Goal: Information Seeking & Learning: Learn about a topic

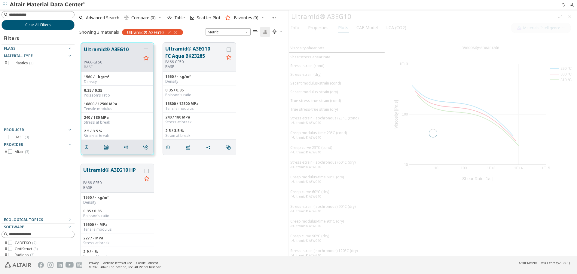
scroll to position [213, 208]
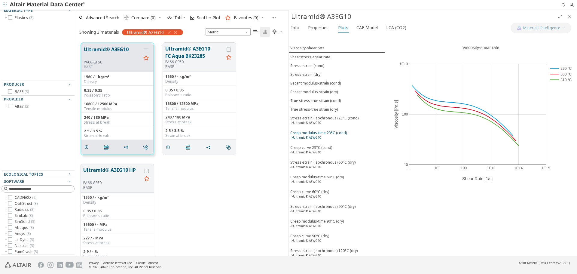
click at [322, 138] on div "Creep modulus-time 23°C (cond) ->Ultramid® A3WG10" at bounding box center [318, 135] width 56 height 11
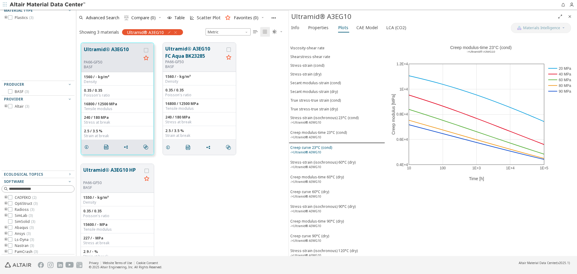
click at [320, 146] on div "Creep curve 23°C (cond) ->Ultramid® A3WG10" at bounding box center [311, 150] width 42 height 11
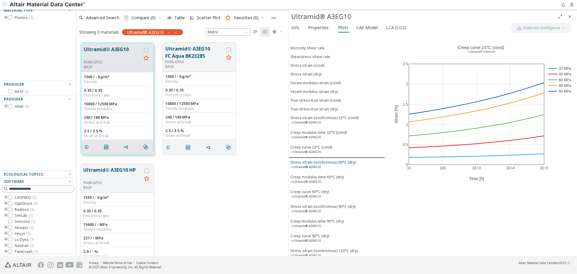
click at [321, 164] on div "Stress-strain (isochronous) 60°C (dry) ->Ultramid® A3WG10" at bounding box center [322, 164] width 65 height 11
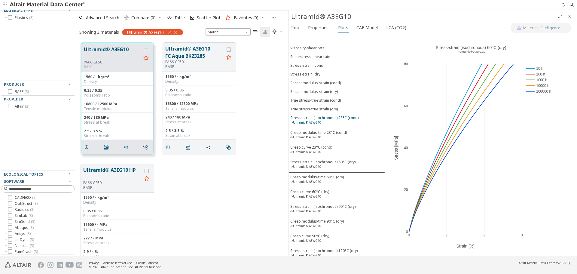
click at [336, 124] on div "Stress-strain (isochronous) 23°C (cond) ->Ultramid® A3WG10" at bounding box center [324, 120] width 68 height 11
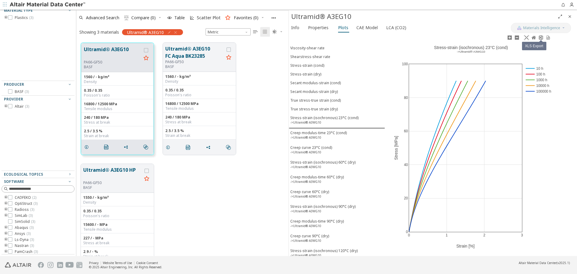
click at [542, 40] on icon at bounding box center [540, 37] width 5 height 5
click at [339, 134] on div "Creep modulus-time 23°C (cond) ->Ultramid® A3WG10" at bounding box center [318, 135] width 56 height 11
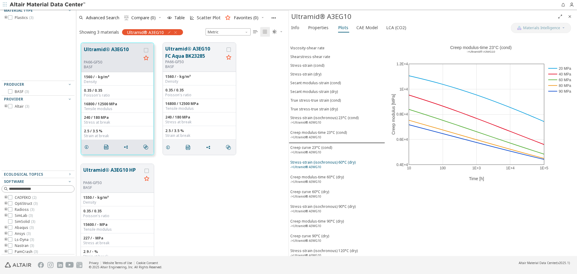
click at [336, 164] on div "Stress-strain (isochronous) 60°C (dry) ->Ultramid® A3WG10" at bounding box center [322, 164] width 65 height 11
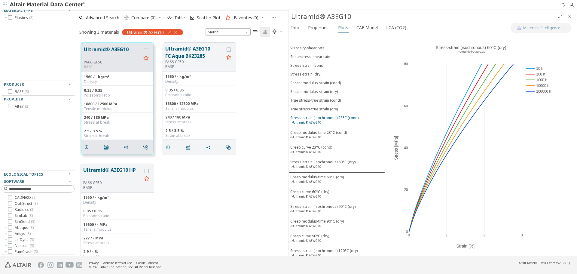
click at [355, 122] on div "Stress-strain (isochronous) 23°C (cond) ->Ultramid® A3WG10" at bounding box center [324, 120] width 68 height 11
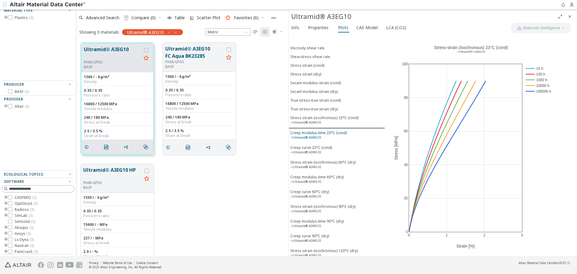
click at [348, 132] on span "Creep modulus-time 23°C (cond) ->Ultramid® A3WG10" at bounding box center [336, 135] width 93 height 11
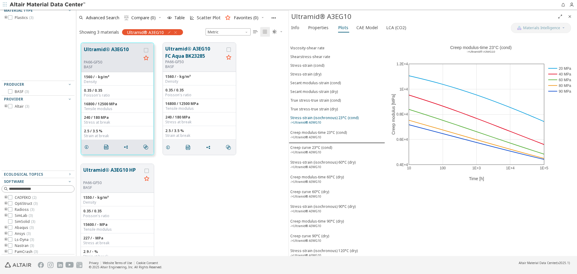
click at [350, 122] on div "Stress-strain (isochronous) 23°C (cond) ->Ultramid® A3WG10" at bounding box center [324, 120] width 68 height 11
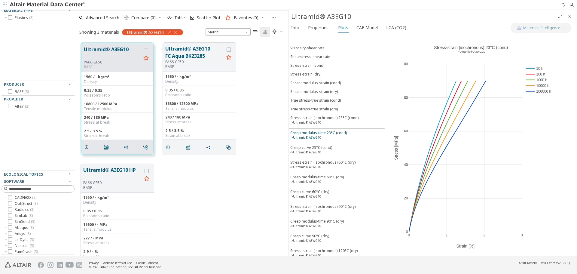
click at [346, 132] on span "Creep modulus-time 23°C (cond) ->Ultramid® A3WG10" at bounding box center [336, 135] width 93 height 11
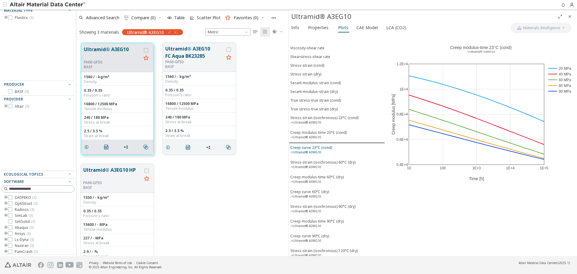
click at [336, 145] on span "Creep curve 23°C (cond) ->Ultramid® A3WG10" at bounding box center [336, 150] width 93 height 11
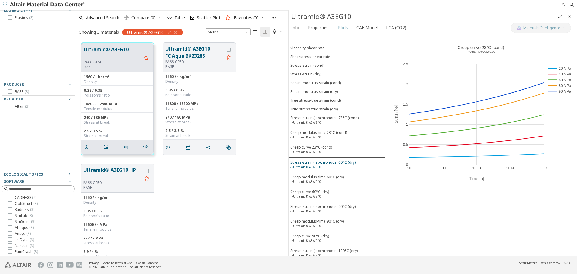
click at [333, 163] on div "Stress-strain (isochronous) 60°C (dry) ->Ultramid® A3WG10" at bounding box center [322, 164] width 65 height 11
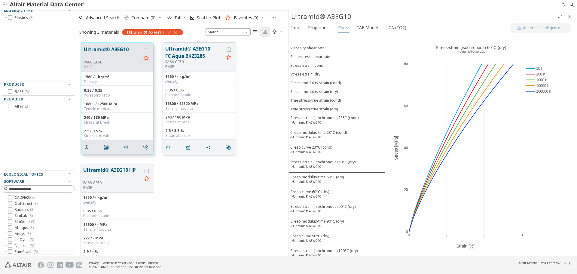
click at [183, 59] on div "PA66-GF50" at bounding box center [194, 61] width 59 height 5
click at [185, 57] on button "Ultramid® A3EG10 FC Aqua BK23285" at bounding box center [194, 52] width 59 height 14
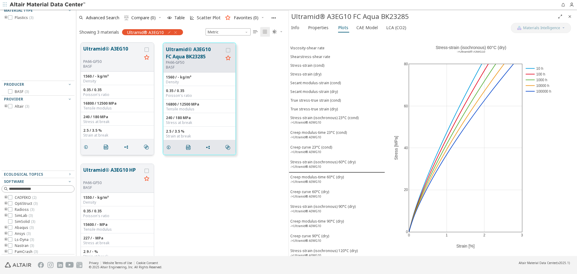
click at [103, 50] on button "Ultramid® A3EG10" at bounding box center [112, 52] width 59 height 14
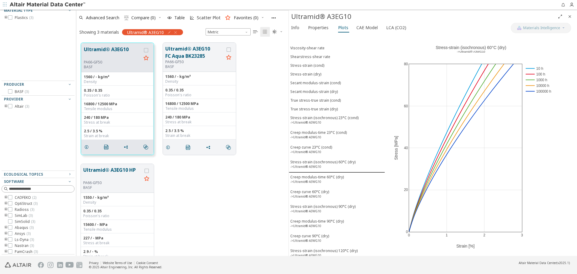
click at [326, 91] on div "Secant modulus-strain (dry)" at bounding box center [313, 91] width 47 height 5
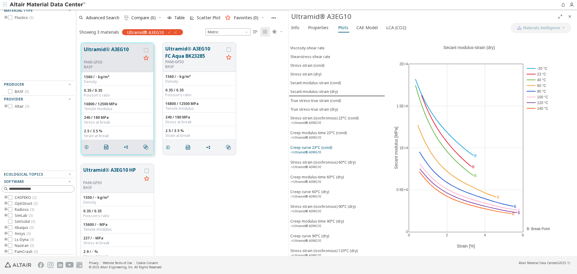
click at [316, 146] on div "Creep curve 23°C (cond) ->Ultramid® A3WG10" at bounding box center [311, 150] width 42 height 11
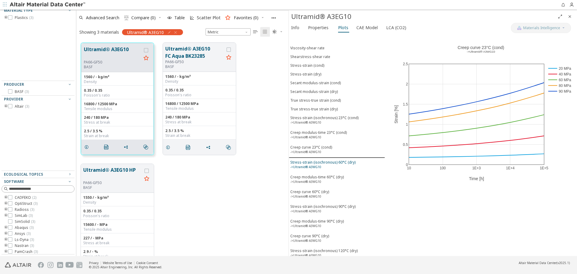
click at [316, 162] on div "Stress-strain (isochronous) 60°C (dry) ->Ultramid® A3WG10" at bounding box center [322, 164] width 65 height 11
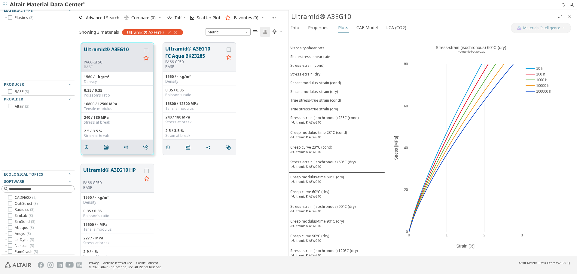
click at [569, 17] on icon "Close" at bounding box center [569, 16] width 5 height 5
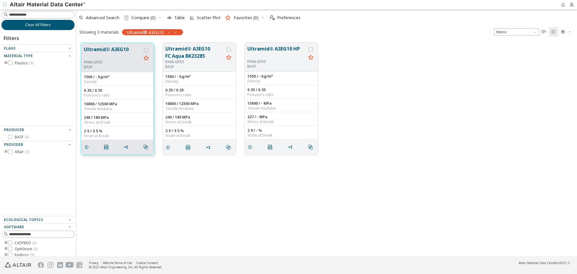
click at [52, 26] on button "Clear All Filters" at bounding box center [38, 25] width 73 height 10
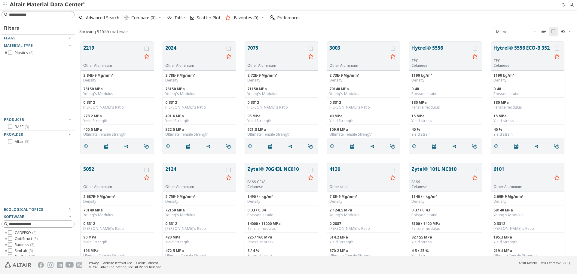
scroll to position [214, 496]
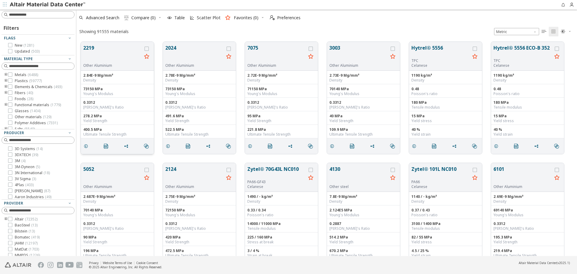
click at [99, 46] on button "2219" at bounding box center [112, 53] width 59 height 19
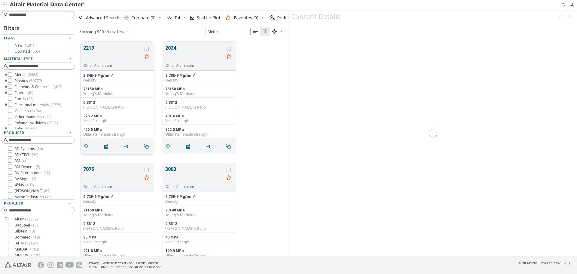
scroll to position [214, 208]
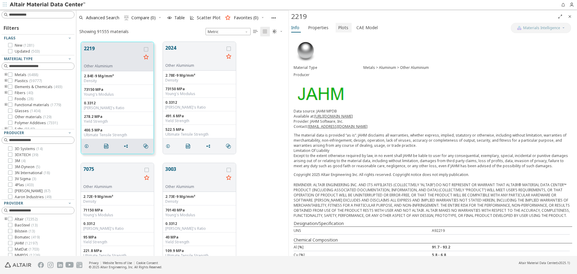
click at [342, 28] on span "Plots" at bounding box center [343, 28] width 10 height 10
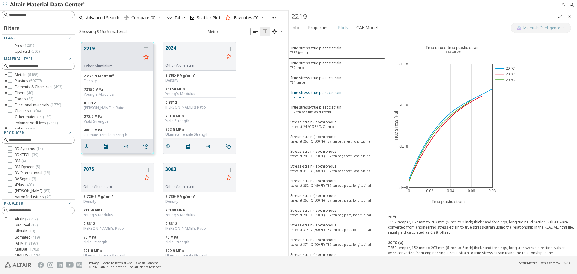
click at [349, 95] on span "True stress-true plastic strain T87 temper" at bounding box center [336, 95] width 93 height 11
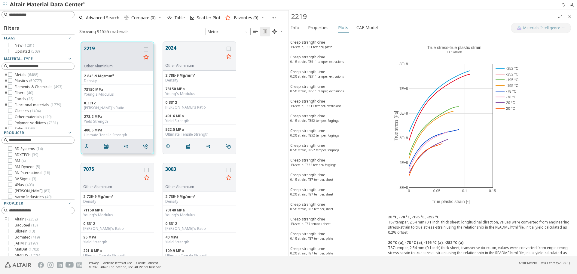
scroll to position [2729, 0]
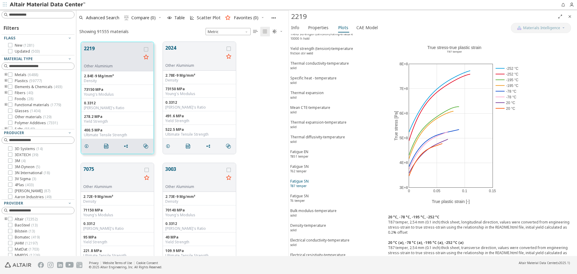
click at [329, 178] on span "Fatigue SN T87 temper" at bounding box center [336, 183] width 93 height 11
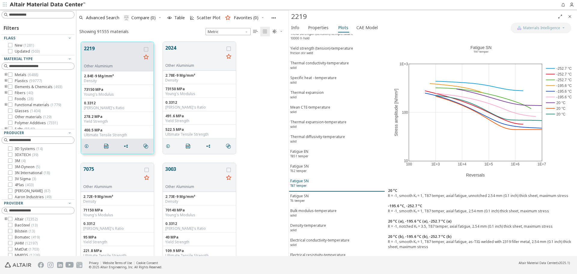
scroll to position [2729, 0]
click at [571, 17] on icon "Close" at bounding box center [569, 16] width 5 height 5
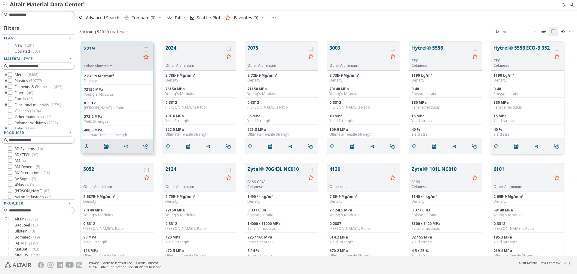
scroll to position [214, 496]
click at [421, 48] on button "Hytrel® 5556" at bounding box center [440, 51] width 59 height 14
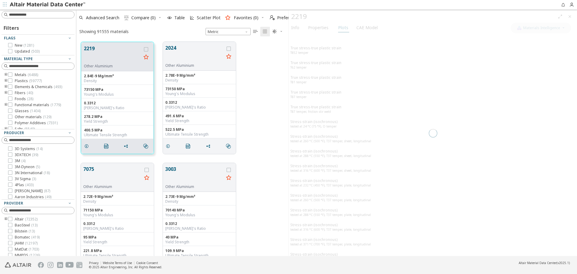
scroll to position [214, 208]
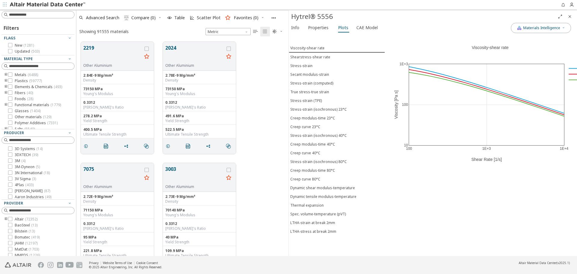
scroll to position [147, 0]
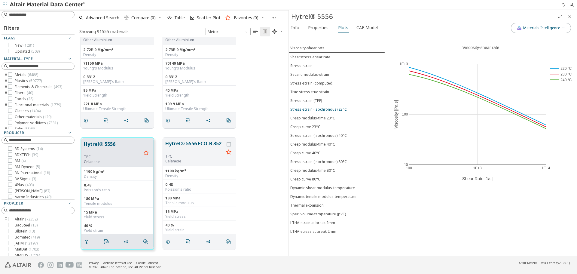
click at [333, 110] on div "Stress-strain (isochronous) 23°C" at bounding box center [318, 109] width 56 height 5
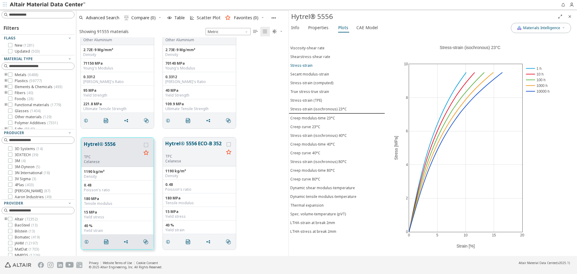
click at [314, 65] on span "Stress-strain" at bounding box center [336, 65] width 93 height 5
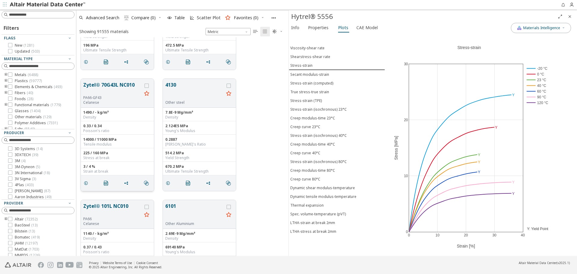
scroll to position [447, 0]
click at [114, 89] on button "Zytel® 70G43L NC010" at bounding box center [112, 88] width 59 height 14
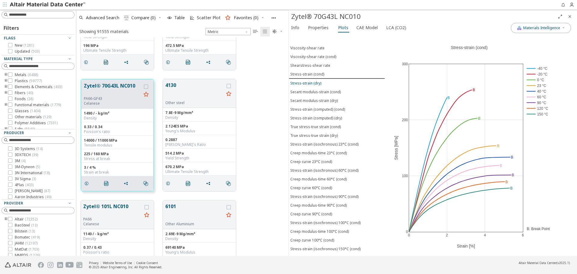
click at [311, 84] on div "Stress-strain (dry)" at bounding box center [305, 82] width 31 height 5
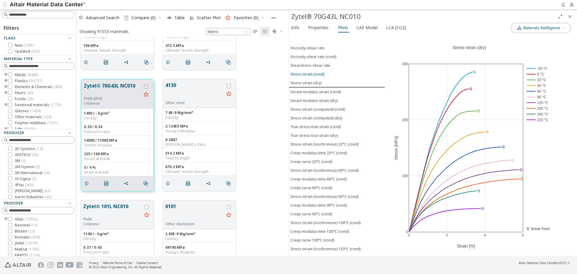
click at [314, 75] on div "Stress-strain (cond)" at bounding box center [307, 73] width 34 height 5
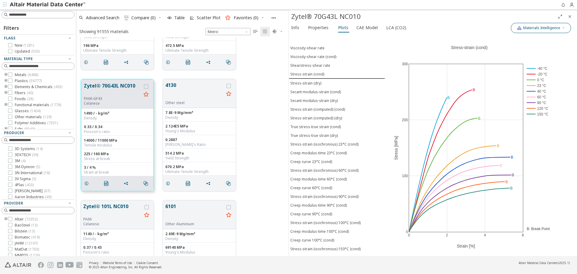
click at [565, 26] on button "Materials Intelligence" at bounding box center [541, 28] width 60 height 10
click at [514, 64] on button "Artificial Intelligence" at bounding box center [515, 67] width 12 height 6
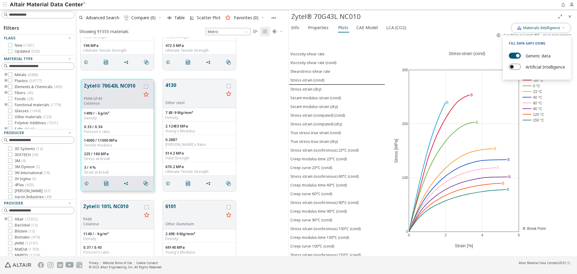
click at [514, 64] on button "Artificial Intelligence" at bounding box center [515, 67] width 12 height 6
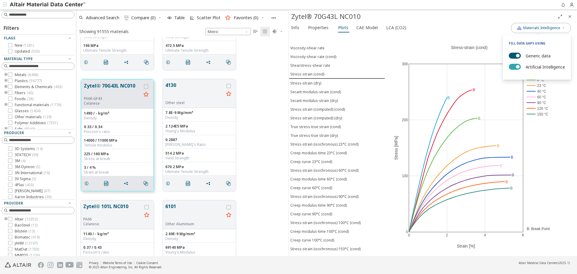
click at [514, 64] on button "Artificial Intelligence" at bounding box center [515, 67] width 12 height 6
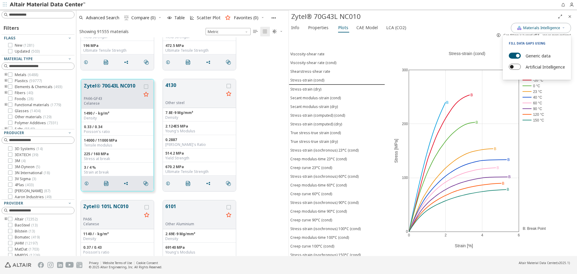
click at [514, 64] on button "Artificial Intelligence" at bounding box center [515, 67] width 12 height 6
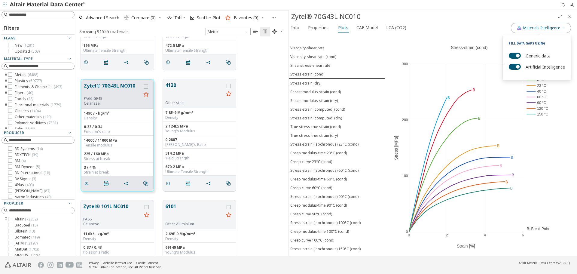
click at [560, 127] on div "0 2 4 6 0 100 200 300 -40 °C -20 °C 0 °C 23 °C 40 °C 60 °C 90 °C 120 °C 150 °C …" at bounding box center [481, 145] width 192 height 222
click at [314, 87] on button "Stress-strain (dry)" at bounding box center [337, 83] width 96 height 9
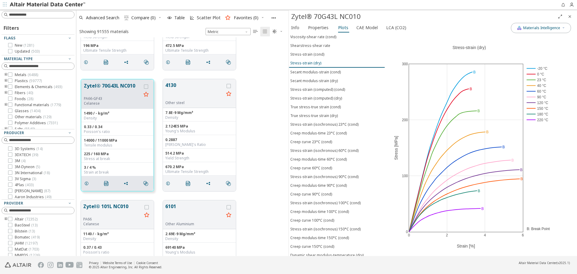
scroll to position [30, 0]
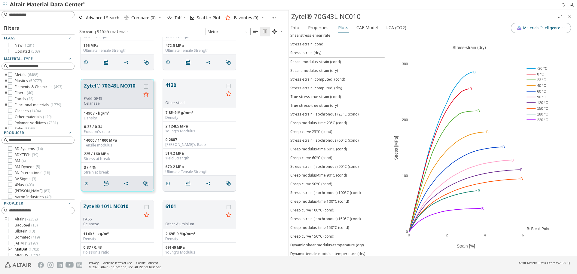
click at [26, 247] on span "MatDat ( 1703 )" at bounding box center [27, 249] width 24 height 5
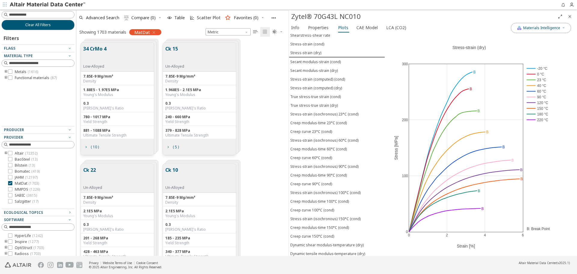
click at [568, 17] on icon "Close" at bounding box center [569, 16] width 5 height 5
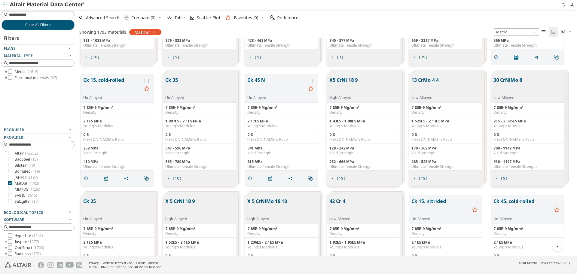
scroll to position [90, 0]
click at [440, 206] on button "Ck 15. nitrided" at bounding box center [440, 206] width 59 height 19
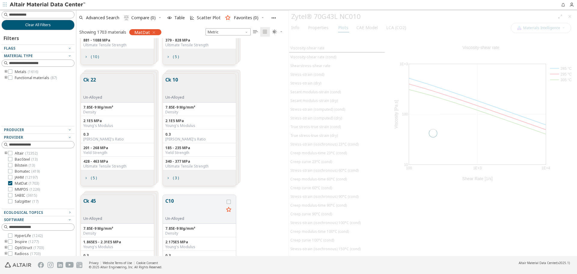
scroll to position [874, 0]
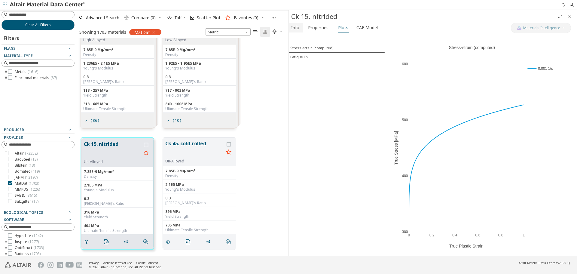
click at [298, 29] on span "Info" at bounding box center [295, 28] width 8 height 10
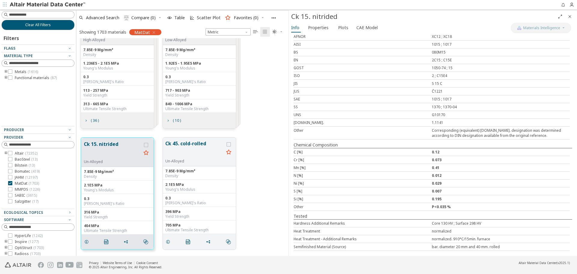
scroll to position [192, 0]
click at [321, 29] on span "Properties" at bounding box center [318, 28] width 20 height 10
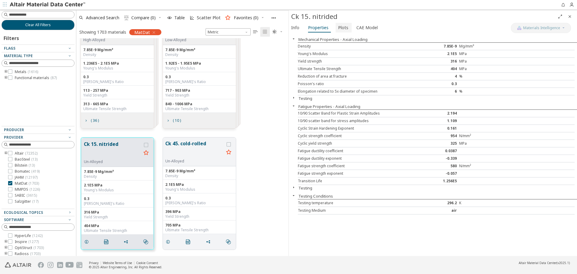
click at [338, 31] on span "Plots" at bounding box center [343, 28] width 10 height 10
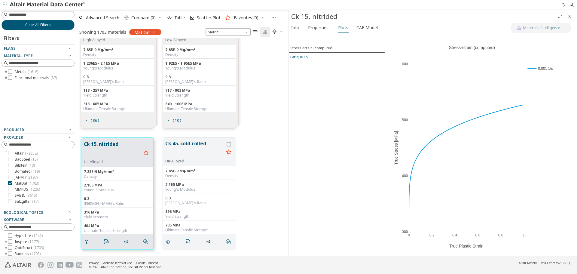
click at [316, 56] on span "Fatigue EN" at bounding box center [336, 56] width 93 height 5
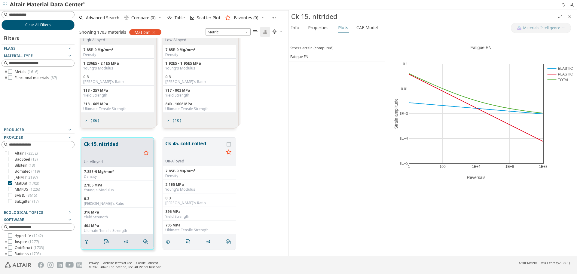
click at [6, 72] on icon "toogle group" at bounding box center [6, 71] width 4 height 5
click at [32, 80] on span "Aluminum ( 164 )" at bounding box center [37, 77] width 27 height 5
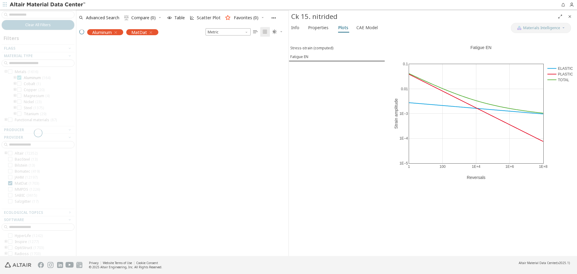
scroll to position [5, 5]
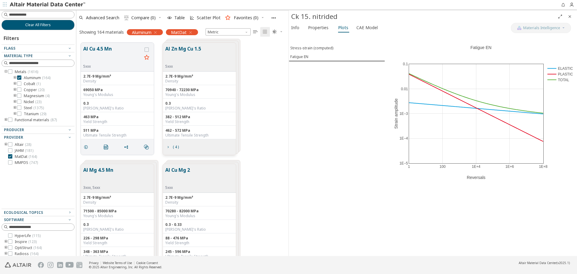
click at [569, 15] on icon "Close" at bounding box center [569, 16] width 5 height 5
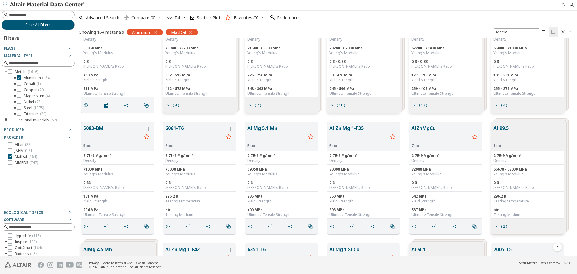
scroll to position [120, 0]
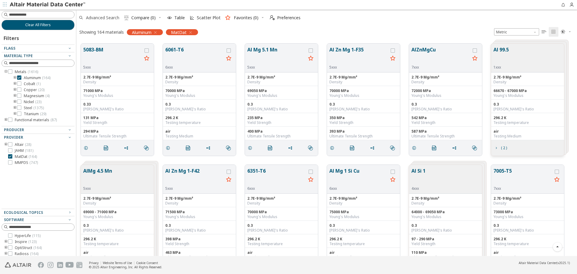
click at [111, 19] on span "Advanced Search" at bounding box center [102, 18] width 33 height 4
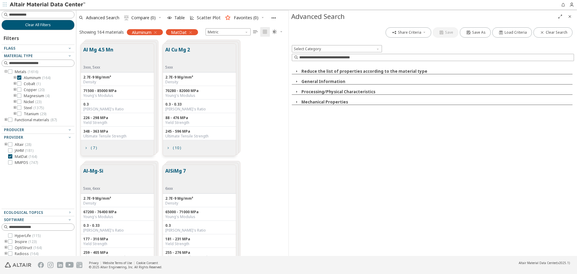
click at [326, 103] on button "Mechanical Properties" at bounding box center [324, 101] width 47 height 5
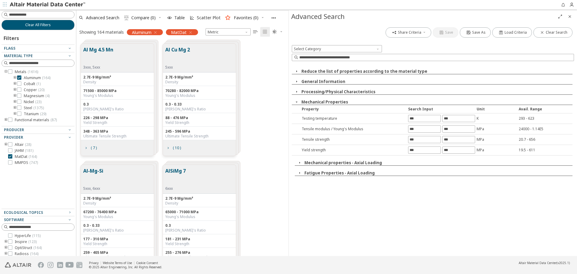
click at [326, 103] on button "Mechanical Properties" at bounding box center [324, 101] width 47 height 5
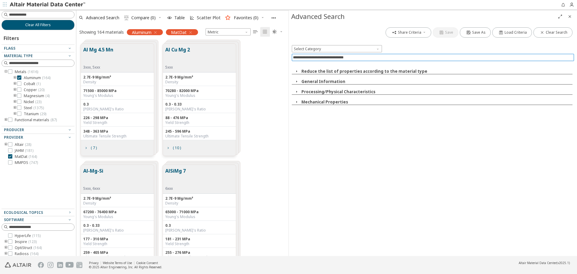
click at [337, 57] on input at bounding box center [433, 57] width 281 height 7
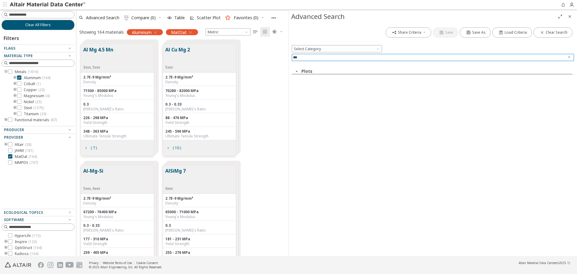
type input "***"
click at [304, 72] on button "Plots" at bounding box center [306, 70] width 11 height 5
drag, startPoint x: 569, startPoint y: 58, endPoint x: 566, endPoint y: 59, distance: 3.1
click at [568, 58] on icon "Clear text" at bounding box center [569, 57] width 4 height 4
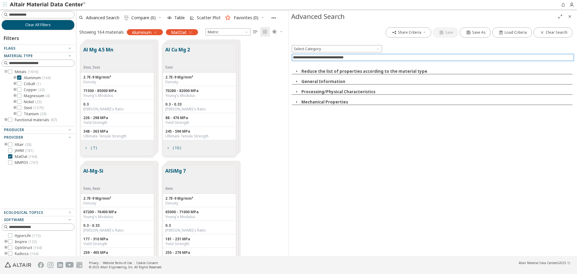
click at [158, 31] on icon "button" at bounding box center [155, 32] width 5 height 5
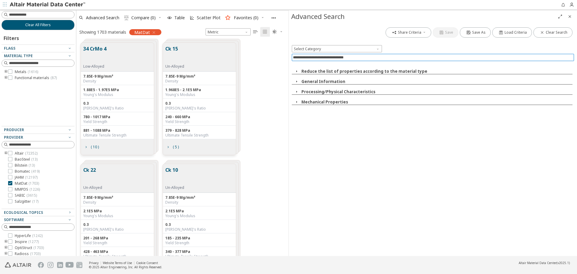
click at [405, 58] on input at bounding box center [433, 57] width 281 height 7
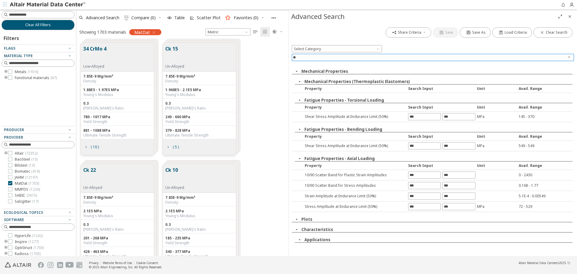
type input "*"
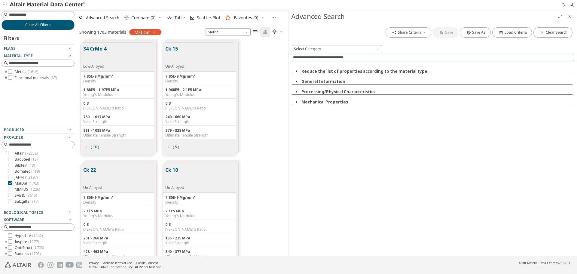
click at [569, 15] on icon "Close" at bounding box center [569, 16] width 5 height 5
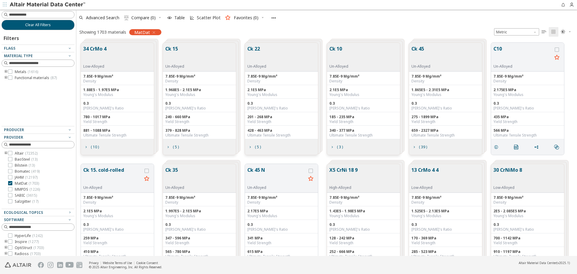
scroll to position [213, 496]
click at [90, 16] on span "Advanced Search" at bounding box center [102, 18] width 33 height 4
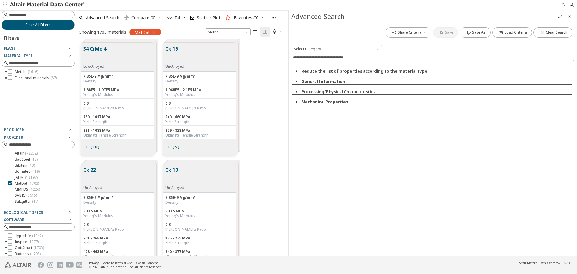
click at [443, 58] on input at bounding box center [433, 57] width 281 height 7
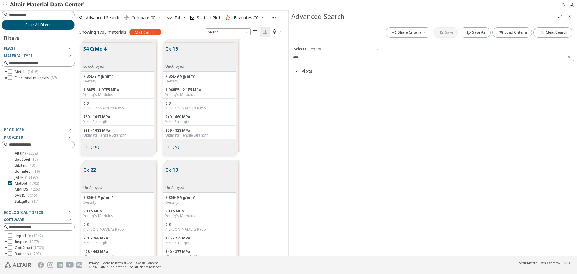
type input "****"
click at [570, 17] on icon "Close" at bounding box center [569, 16] width 5 height 5
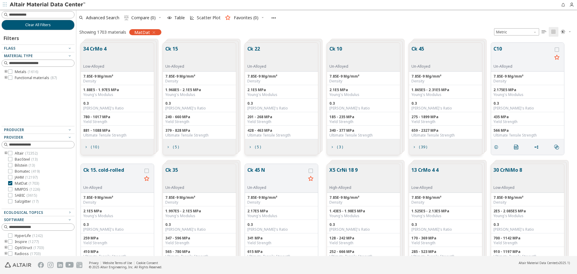
scroll to position [213, 496]
click at [53, 26] on button "Clear All Filters" at bounding box center [38, 25] width 73 height 10
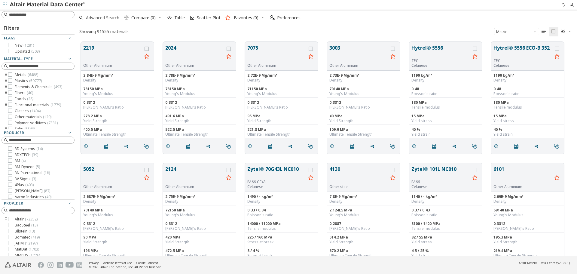
click at [113, 21] on span "Advanced Search" at bounding box center [98, 17] width 43 height 13
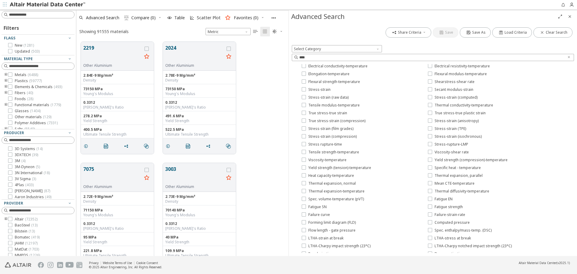
scroll to position [60, 0]
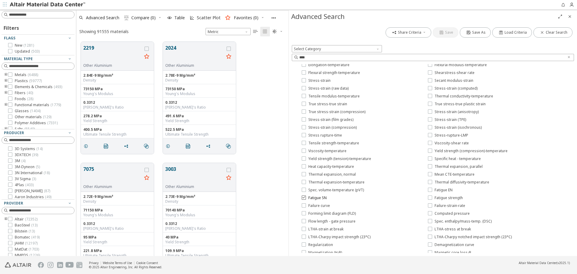
click at [308, 199] on label "Fatigue SN" at bounding box center [314, 197] width 25 height 5
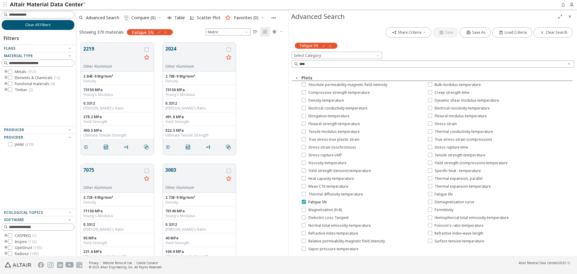
scroll to position [0, 0]
click at [98, 50] on button "2219" at bounding box center [112, 54] width 59 height 19
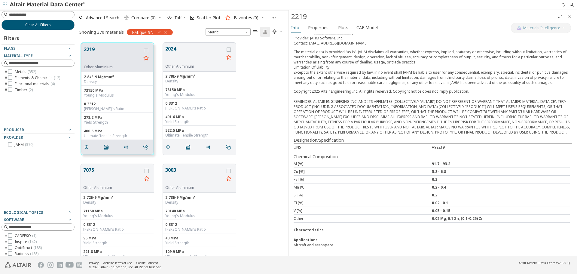
scroll to position [88, 0]
click at [341, 30] on span "Plots" at bounding box center [343, 28] width 10 height 10
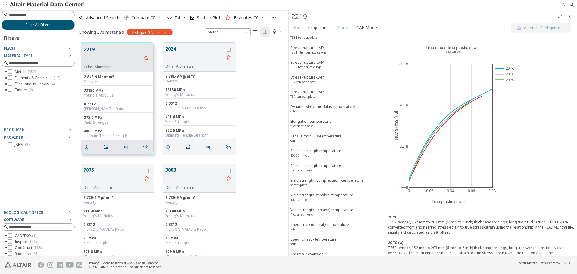
scroll to position [2729, 0]
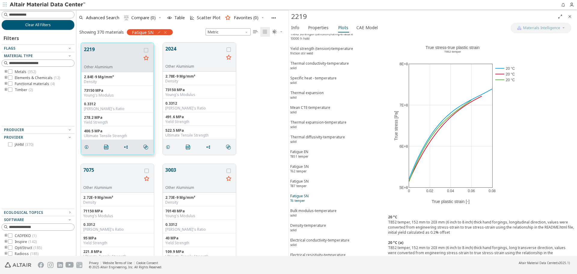
click at [327, 193] on span "Fatigue SN T6 temper" at bounding box center [336, 198] width 93 height 11
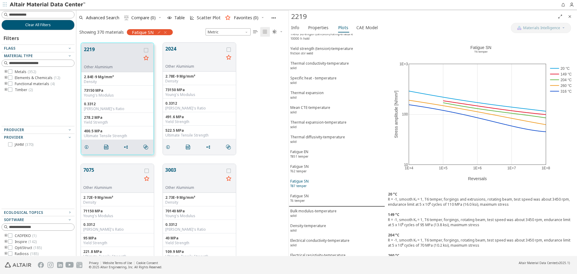
click at [330, 178] on span "Fatigue SN T87 temper" at bounding box center [336, 183] width 93 height 11
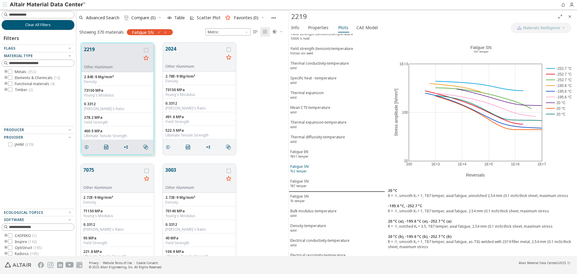
click at [328, 164] on span "Fatigue SN T62 temper" at bounding box center [336, 169] width 93 height 11
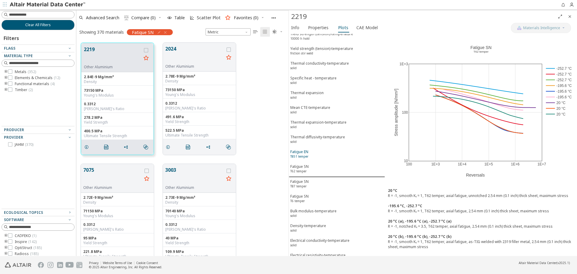
click at [327, 149] on span "Fatigue EN T851 temper" at bounding box center [336, 154] width 93 height 11
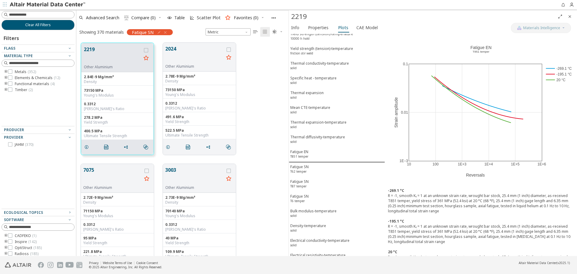
click at [569, 16] on icon "Close" at bounding box center [569, 16] width 5 height 5
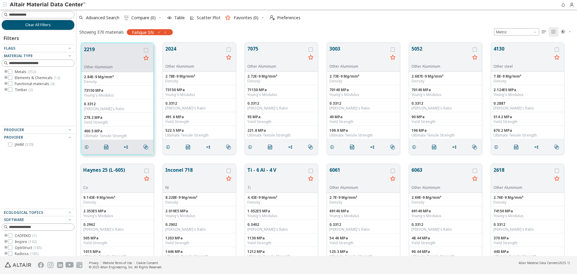
scroll to position [213, 496]
click at [46, 26] on span "Clear All Filters" at bounding box center [38, 25] width 26 height 5
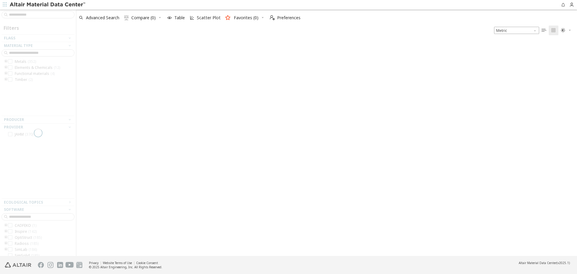
scroll to position [214, 496]
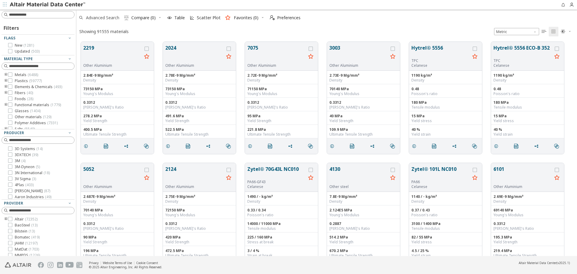
click at [109, 20] on span "Advanced Search" at bounding box center [98, 17] width 43 height 13
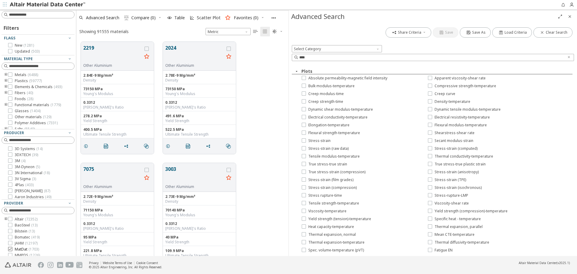
click at [36, 249] on span "( 1703 )" at bounding box center [34, 248] width 11 height 5
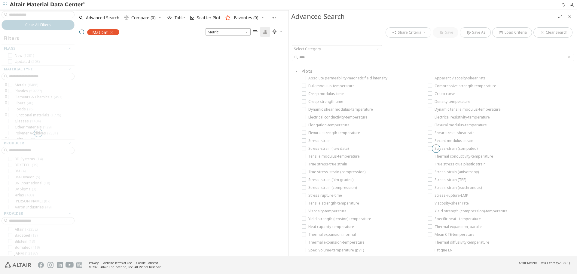
scroll to position [213, 208]
click at [568, 18] on icon "Close" at bounding box center [569, 16] width 5 height 5
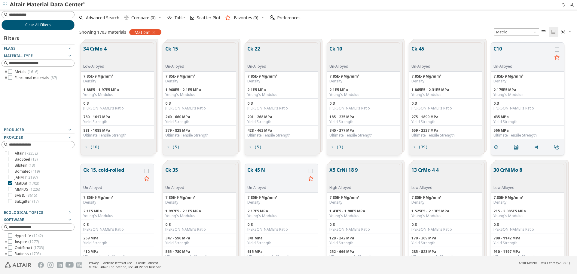
click at [509, 45] on button "C10" at bounding box center [522, 54] width 59 height 19
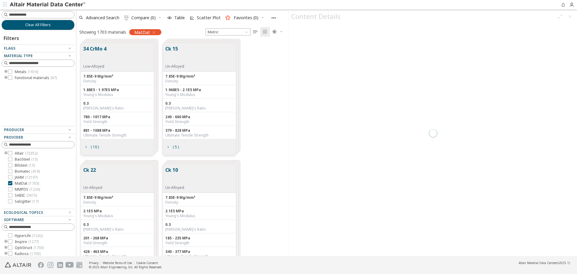
scroll to position [213, 208]
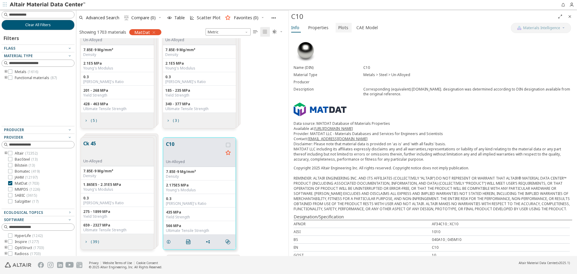
click at [347, 30] on button "Plots" at bounding box center [344, 28] width 16 height 10
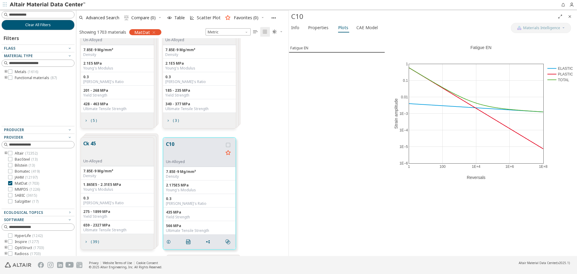
click at [570, 17] on icon "Close" at bounding box center [569, 16] width 5 height 5
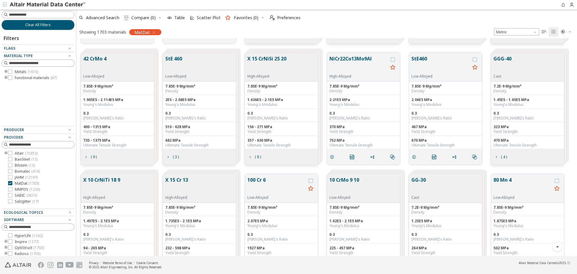
scroll to position [478, 0]
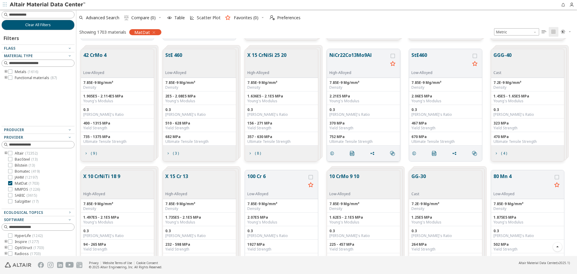
click at [345, 54] on button "NiCr22Co13Mo9Al" at bounding box center [358, 60] width 59 height 19
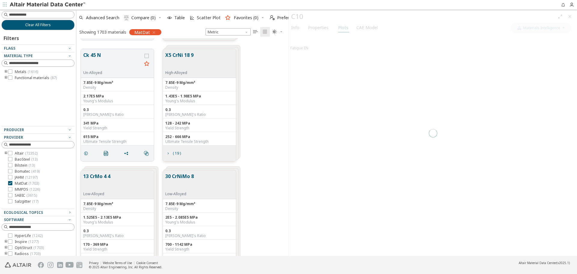
scroll to position [213, 208]
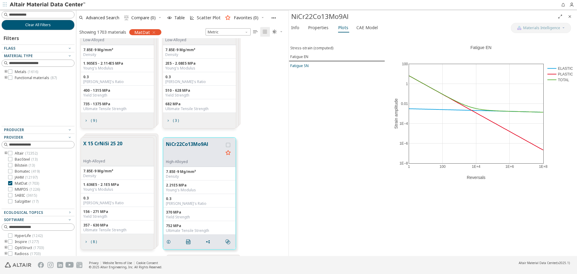
click at [311, 67] on span "Fatigue SN" at bounding box center [336, 65] width 93 height 5
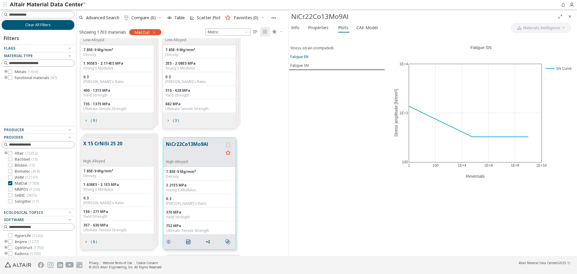
click at [307, 60] on button "Fatigue EN" at bounding box center [337, 56] width 96 height 9
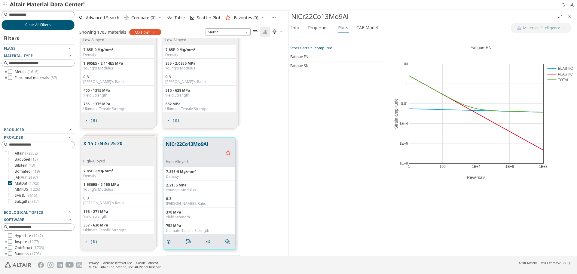
click at [320, 48] on div "Stress-strain (computed)" at bounding box center [311, 47] width 43 height 5
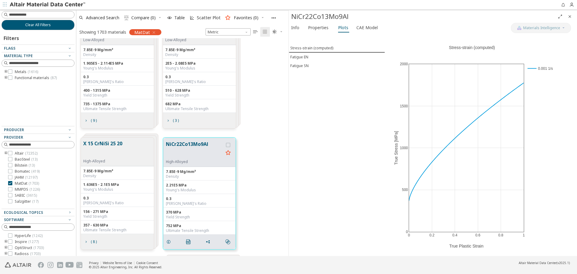
click at [569, 17] on icon "Close" at bounding box center [569, 16] width 5 height 5
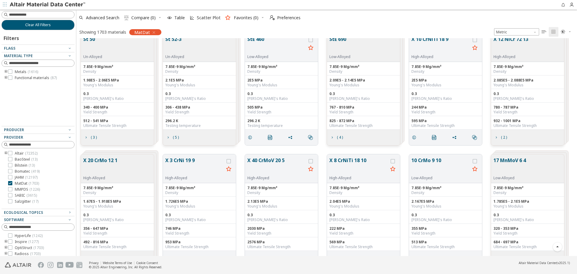
scroll to position [2080, 0]
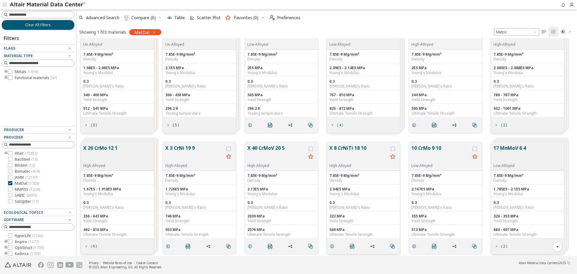
click at [364, 151] on button "X 8 CrNiTi 18 10" at bounding box center [358, 153] width 59 height 19
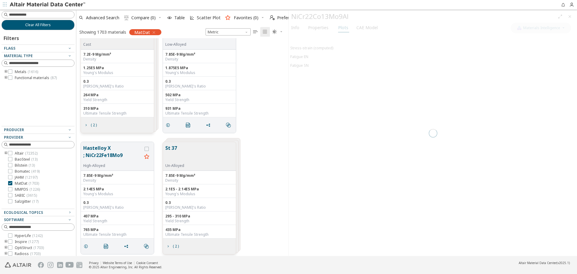
scroll to position [213, 208]
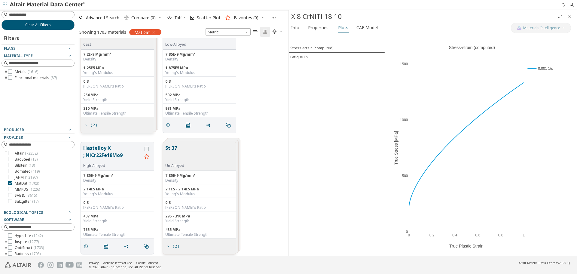
click at [571, 17] on icon "Close" at bounding box center [569, 16] width 5 height 5
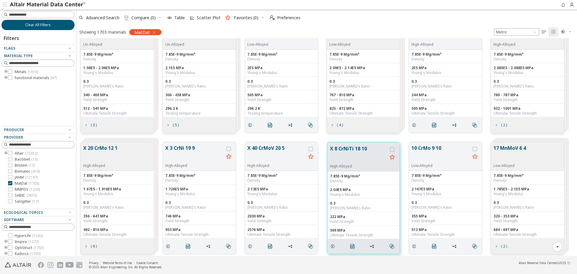
click at [43, 23] on span "Clear All Filters" at bounding box center [38, 25] width 26 height 5
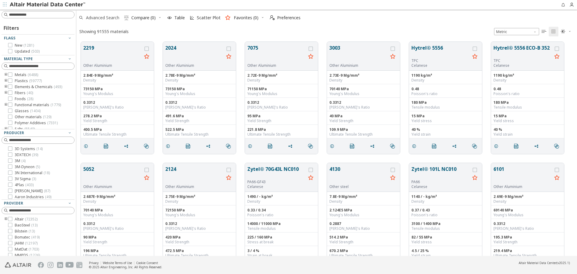
scroll to position [214, 496]
click at [101, 53] on button "2219" at bounding box center [112, 53] width 59 height 19
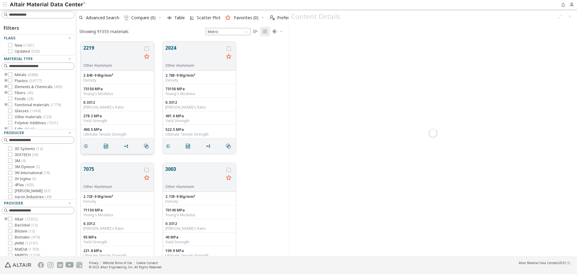
scroll to position [214, 208]
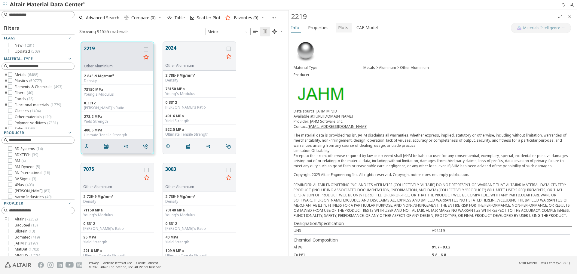
click at [339, 24] on span "Plots" at bounding box center [343, 28] width 10 height 10
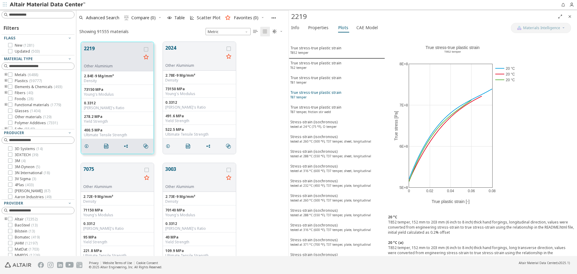
click at [330, 99] on div "True stress-true plastic strain T87 temper" at bounding box center [315, 95] width 51 height 11
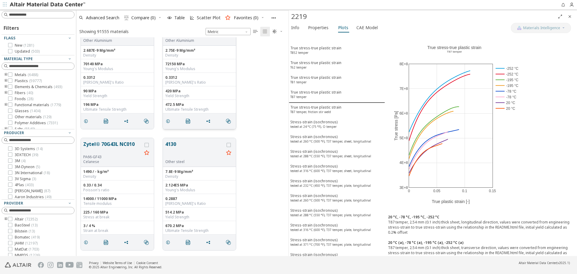
scroll to position [390, 0]
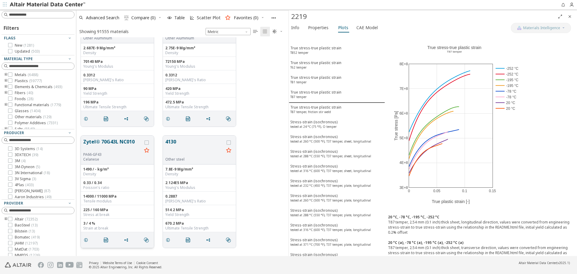
click at [110, 143] on button "Zytel® 70G43L NC010" at bounding box center [112, 145] width 59 height 14
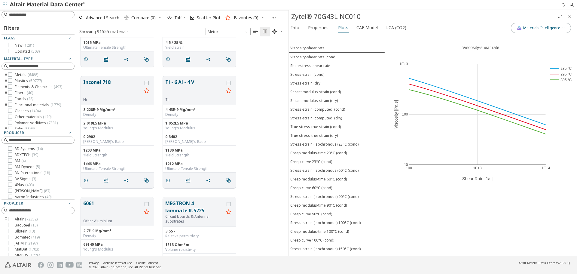
scroll to position [932, 0]
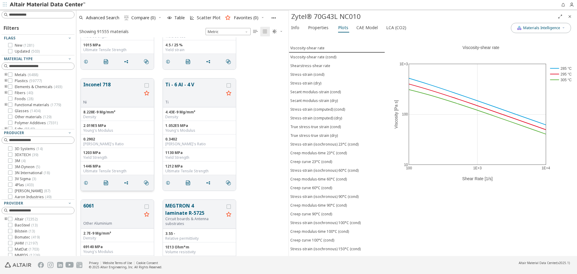
click at [101, 84] on button "Inconel 718" at bounding box center [112, 90] width 59 height 19
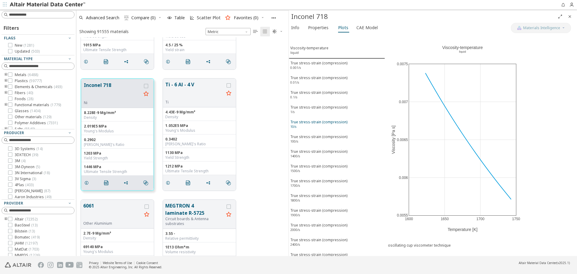
click at [326, 126] on div "True stress-strain (compression) 10/s" at bounding box center [318, 124] width 57 height 11
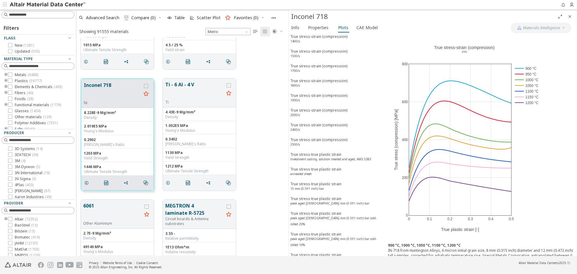
scroll to position [120, 0]
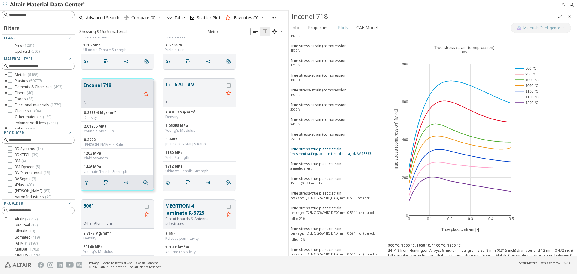
click at [324, 150] on div "True stress-true plastic strain investment casting, solution treated and aged, …" at bounding box center [330, 151] width 81 height 11
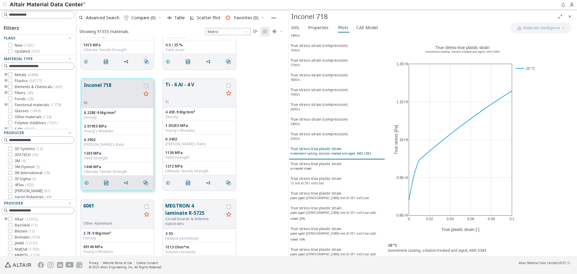
scroll to position [120, 0]
click at [324, 135] on div "True stress-strain (compression) 2500/s" at bounding box center [318, 137] width 57 height 11
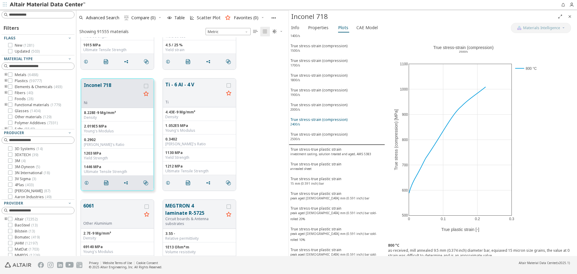
click at [322, 116] on button "True stress-strain (compression) 2400/s" at bounding box center [337, 122] width 96 height 15
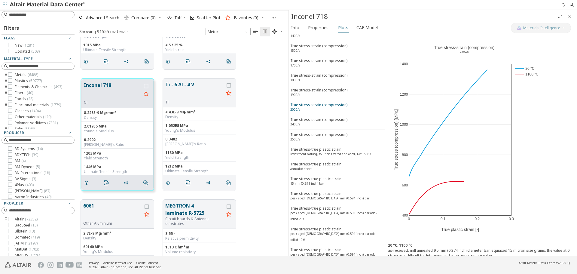
click at [323, 110] on div "True stress-strain (compression) 2000/s" at bounding box center [318, 107] width 57 height 11
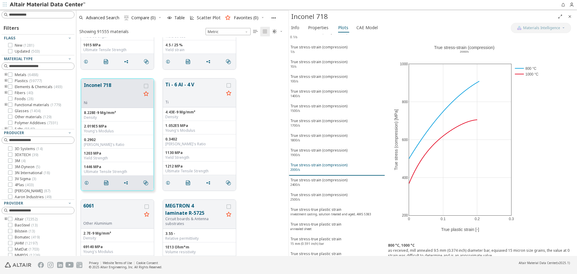
scroll to position [30, 0]
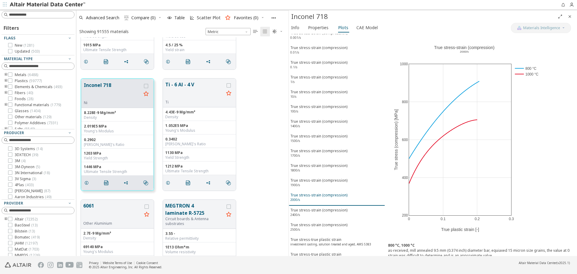
click at [323, 110] on div "True stress-strain (compression) 100/s" at bounding box center [318, 109] width 57 height 11
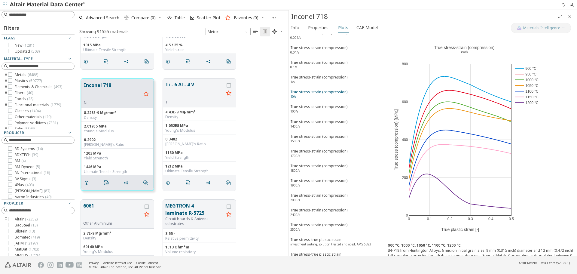
click at [324, 96] on div "True stress-strain (compression) 10/s" at bounding box center [318, 94] width 57 height 11
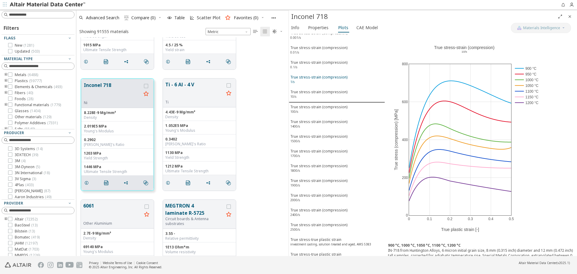
click at [330, 80] on div "True stress-strain (compression) 1/s" at bounding box center [318, 79] width 57 height 11
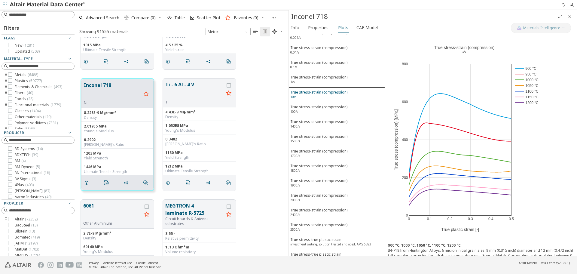
click at [326, 93] on div "True stress-strain (compression) 10/s" at bounding box center [318, 95] width 57 height 11
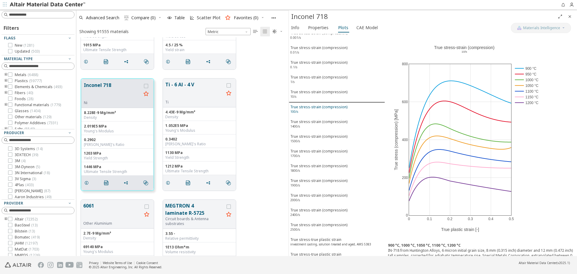
click at [326, 106] on div "True stress-strain (compression) 100/s" at bounding box center [318, 109] width 57 height 11
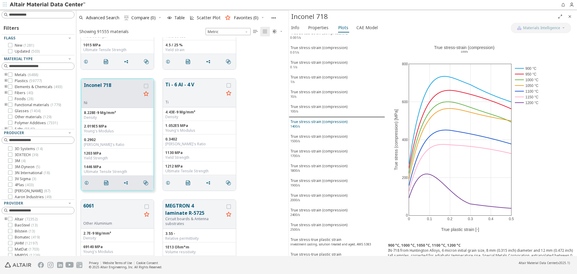
click at [327, 129] on div "True stress-strain (compression) 1400/s" at bounding box center [318, 124] width 57 height 11
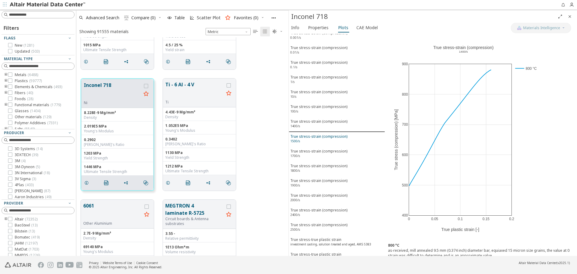
click at [326, 137] on div "True stress-strain (compression) 1500/s" at bounding box center [318, 139] width 57 height 11
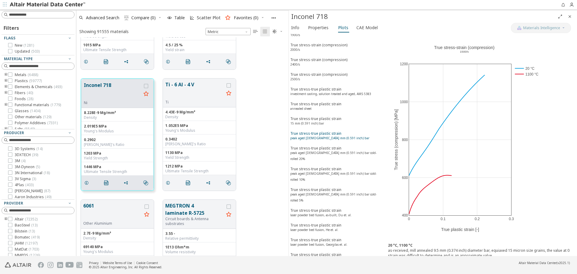
click at [324, 134] on div "True stress-true plastic strain peak aged [DEMOGRAPHIC_DATA] mm (0.591 inch) bar" at bounding box center [329, 136] width 79 height 11
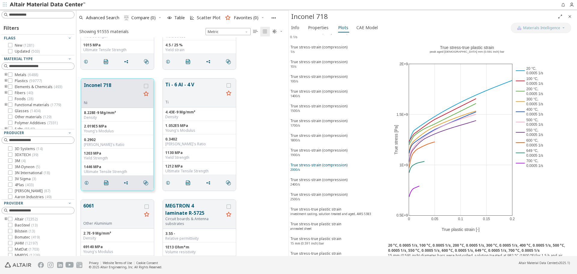
scroll to position [59, 0]
click at [327, 81] on div "True stress-strain (compression) 100/s" at bounding box center [318, 79] width 57 height 11
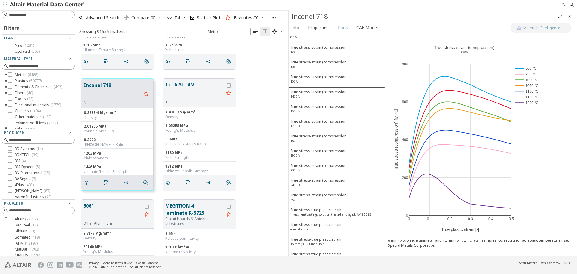
scroll to position [6, 0]
click at [317, 112] on div "True stress-strain (compression) 1500/s" at bounding box center [318, 109] width 57 height 11
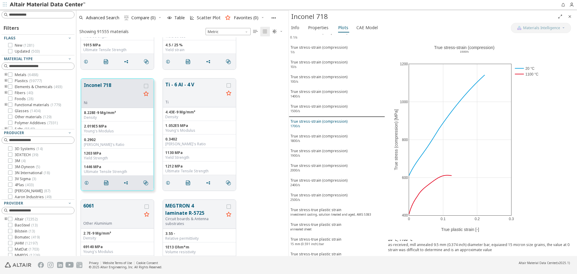
click at [316, 123] on div "True stress-strain (compression) 1700/s" at bounding box center [318, 124] width 57 height 11
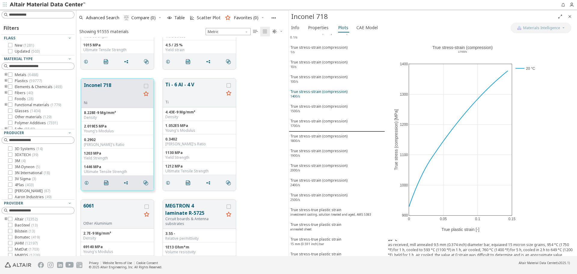
click at [318, 98] on div "True stress-strain (compression) 1400/s" at bounding box center [318, 94] width 57 height 11
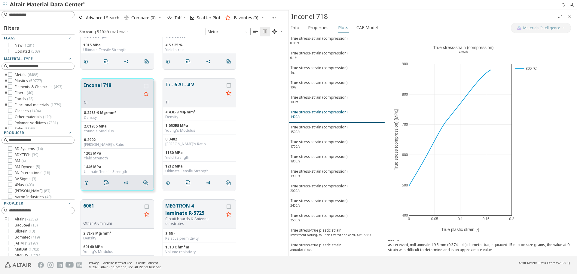
scroll to position [29, 0]
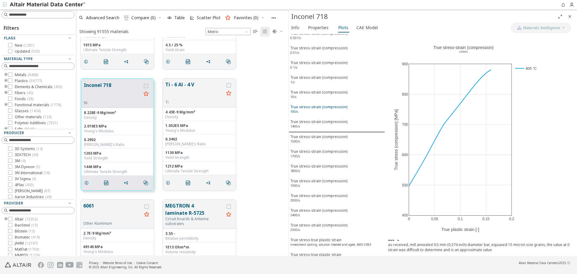
click at [318, 109] on div "True stress-strain (compression) 100/s" at bounding box center [318, 109] width 57 height 11
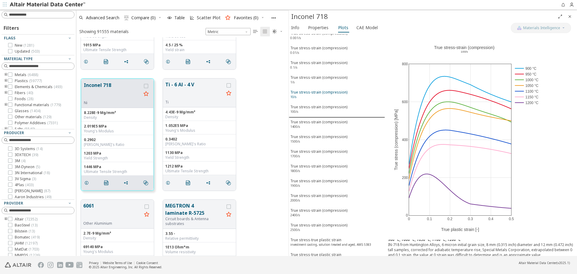
click at [322, 92] on div "True stress-strain (compression) 10/s" at bounding box center [318, 95] width 57 height 11
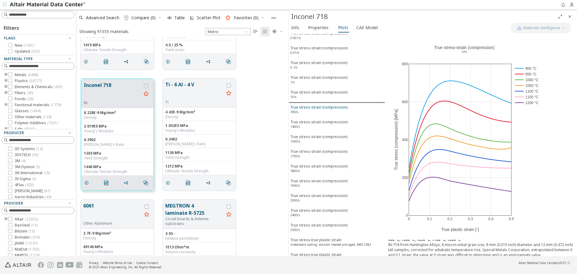
click at [316, 106] on div "True stress-strain (compression) 100/s" at bounding box center [318, 110] width 57 height 11
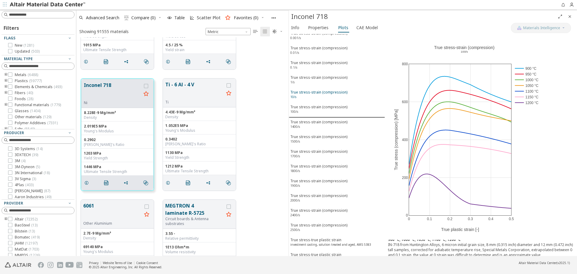
click at [324, 97] on div "True stress-strain (compression) 10/s" at bounding box center [318, 95] width 57 height 11
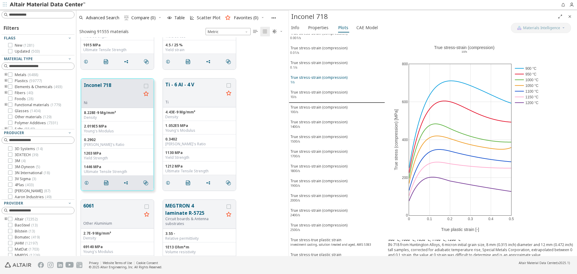
click at [330, 80] on div "True stress-strain (compression) 1/s" at bounding box center [318, 80] width 57 height 11
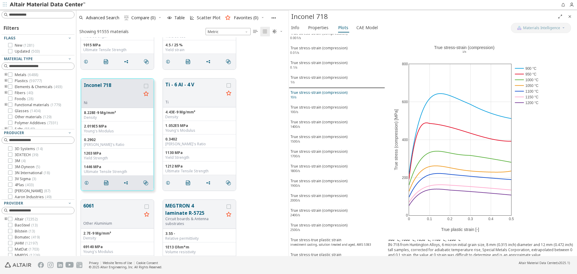
click at [324, 96] on div "True stress-strain (compression) 10/s" at bounding box center [318, 95] width 57 height 11
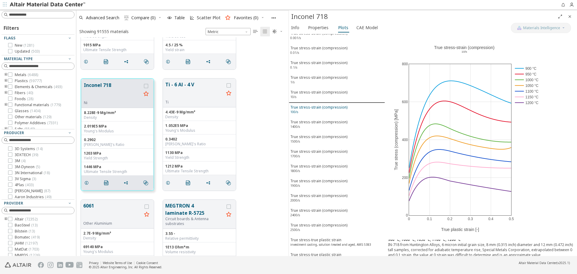
click at [321, 111] on div "True stress-strain (compression) 100/s" at bounding box center [318, 110] width 57 height 11
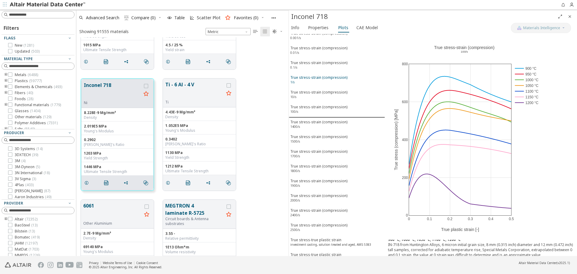
click at [330, 83] on div "True stress-strain (compression) 1/s" at bounding box center [318, 80] width 57 height 11
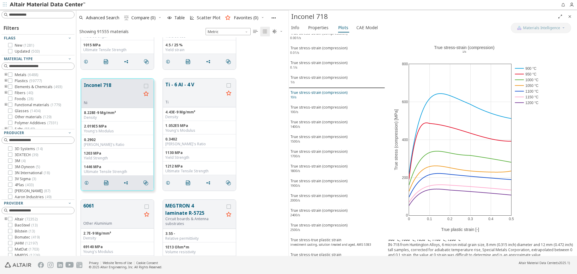
click at [327, 92] on div "True stress-strain (compression) 10/s" at bounding box center [318, 95] width 57 height 11
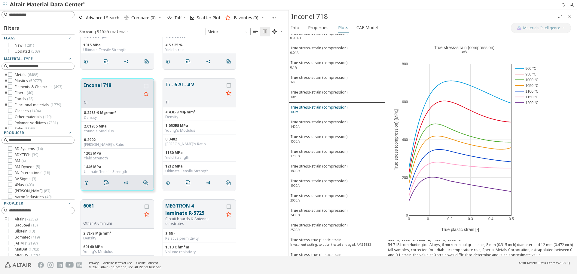
click at [323, 107] on div "True stress-strain (compression) 100/s" at bounding box center [318, 110] width 57 height 11
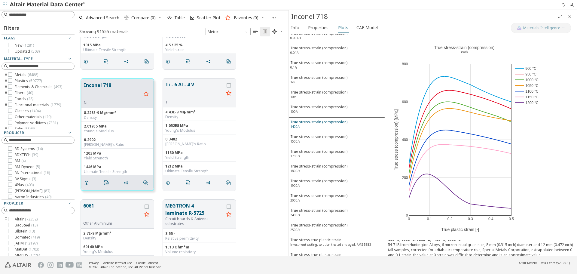
click at [323, 123] on div "True stress-strain (compression) 1400/s" at bounding box center [318, 124] width 57 height 11
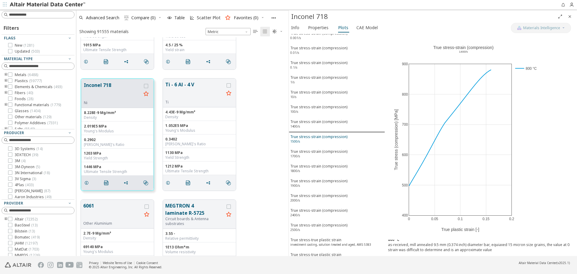
click at [324, 138] on div "True stress-strain (compression) 1500/s" at bounding box center [318, 139] width 57 height 11
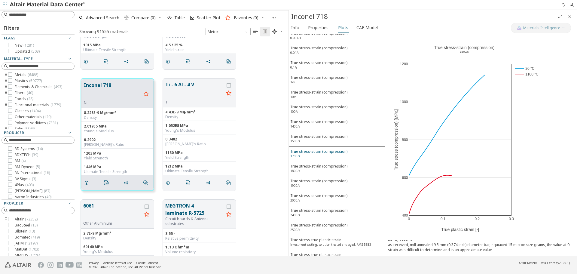
click at [324, 153] on div "True stress-strain (compression) 1700/s" at bounding box center [318, 154] width 57 height 11
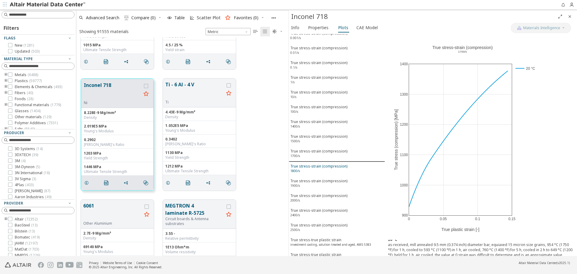
click at [323, 171] on div "True stress-strain (compression) 1800/s" at bounding box center [318, 168] width 57 height 11
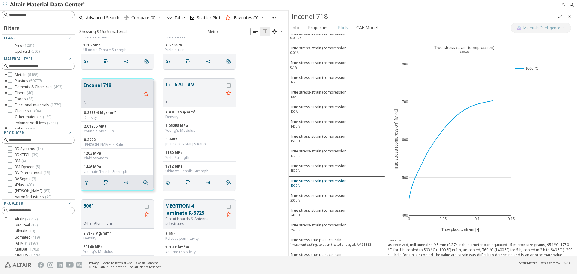
click at [322, 179] on div "True stress-strain (compression) 1900/s" at bounding box center [318, 183] width 57 height 11
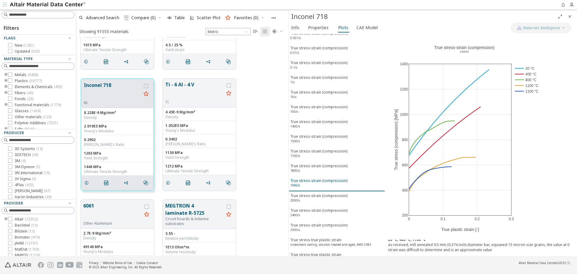
scroll to position [0, 0]
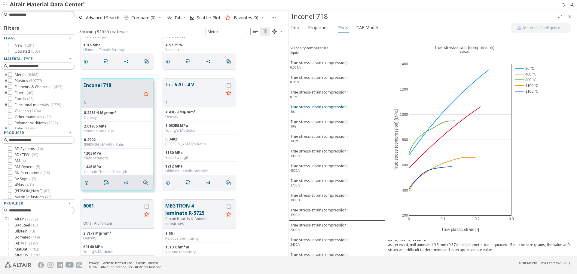
click at [323, 110] on div "True stress-strain (compression) 1/s" at bounding box center [318, 109] width 57 height 11
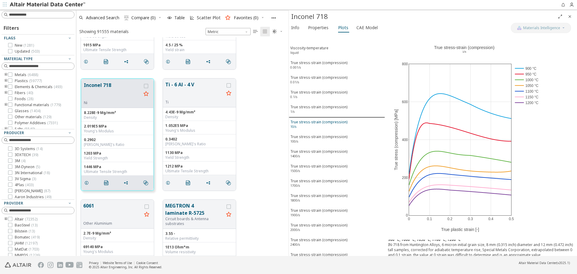
click at [319, 123] on div "True stress-strain (compression) 10/s" at bounding box center [318, 124] width 57 height 11
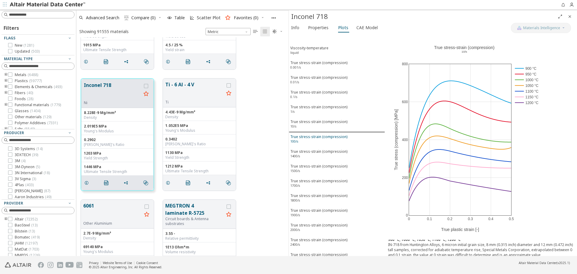
click at [319, 135] on div "True stress-strain (compression) 100/s" at bounding box center [318, 139] width 57 height 11
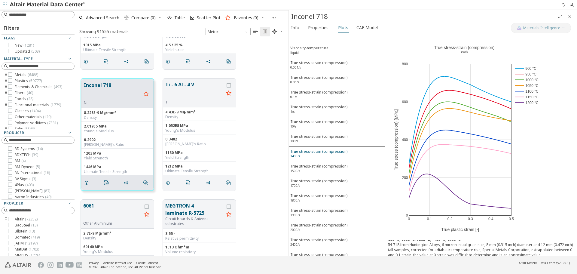
click at [318, 151] on div "True stress-strain (compression) 1400/s" at bounding box center [318, 154] width 57 height 11
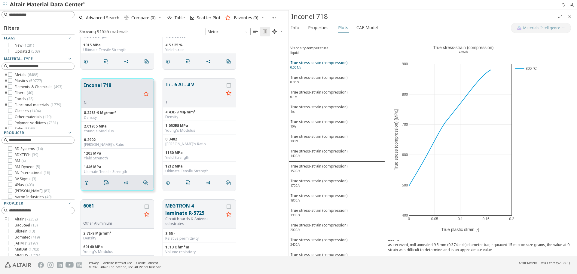
click at [326, 66] on div "True stress-strain (compression) 0.001/s" at bounding box center [318, 65] width 57 height 11
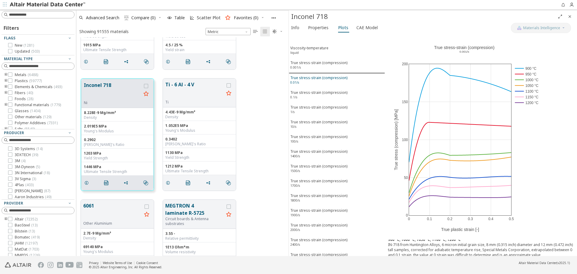
click at [323, 80] on div "True stress-strain (compression) 0.01/s" at bounding box center [318, 80] width 57 height 11
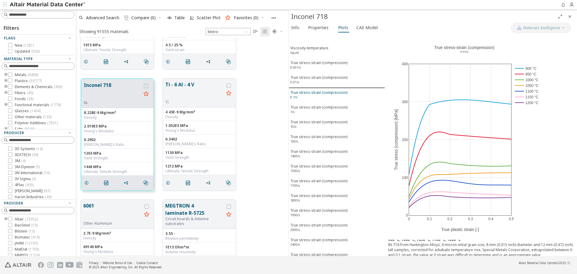
click at [321, 93] on div "True stress-strain (compression) 0.1/s" at bounding box center [318, 95] width 57 height 11
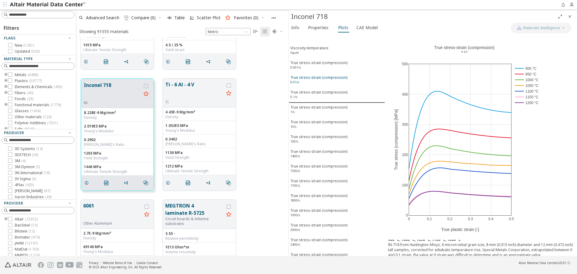
click at [326, 78] on div "True stress-strain (compression) 0.01/s" at bounding box center [318, 80] width 57 height 11
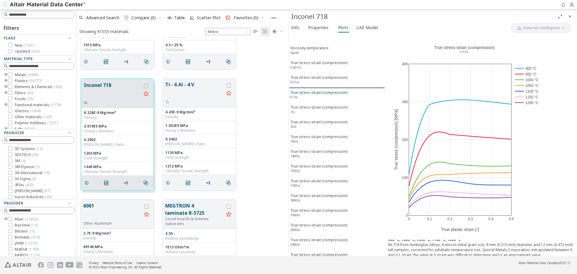
click at [322, 96] on div "True stress-strain (compression) 0.1/s" at bounding box center [318, 95] width 57 height 11
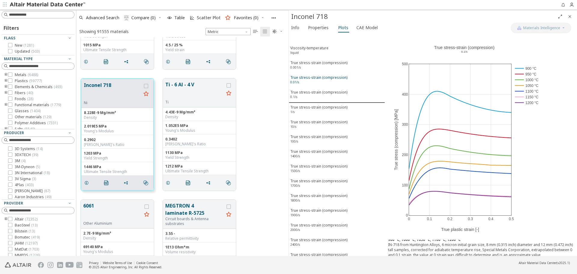
click at [327, 79] on div "True stress-strain (compression) 0.01/s" at bounding box center [318, 80] width 57 height 11
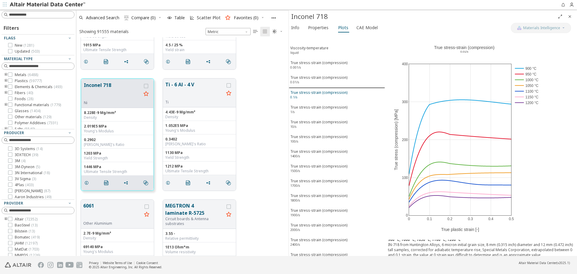
click at [322, 92] on div "True stress-strain (compression) 0.1/s" at bounding box center [318, 95] width 57 height 11
